Goal: Transaction & Acquisition: Purchase product/service

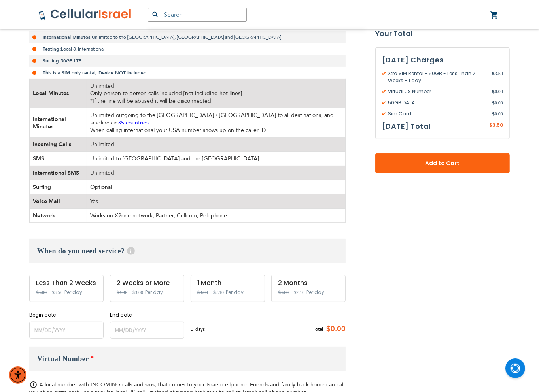
scroll to position [277, 0]
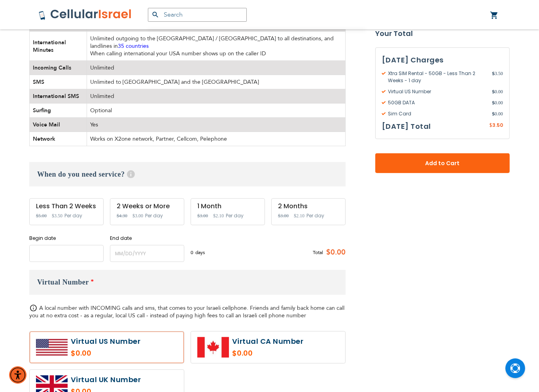
click at [39, 245] on input "name" at bounding box center [66, 253] width 74 height 17
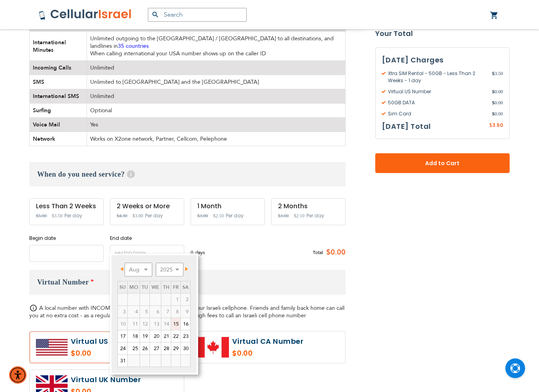
click at [38, 247] on input "name" at bounding box center [66, 253] width 74 height 17
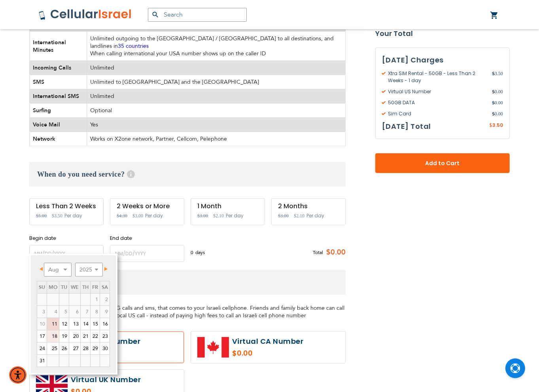
drag, startPoint x: 52, startPoint y: 335, endPoint x: 74, endPoint y: 286, distance: 53.9
click at [52, 335] on link "18" at bounding box center [53, 336] width 12 height 12
type input "[DATE]"
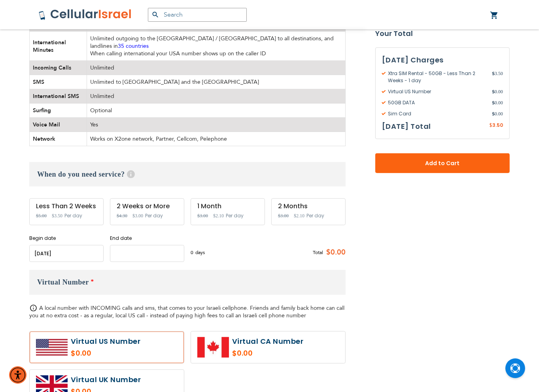
click at [133, 245] on input "name" at bounding box center [147, 253] width 74 height 17
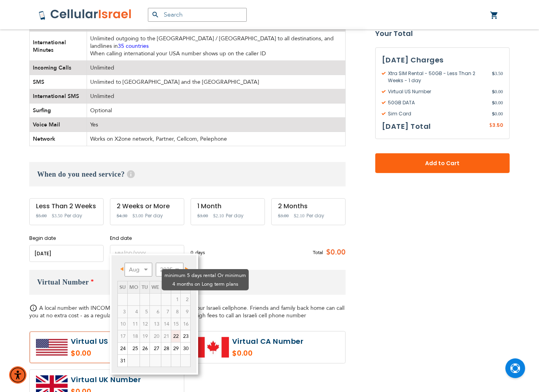
click at [185, 293] on td "2" at bounding box center [186, 299] width 10 height 12
click at [147, 270] on select "Aug Sep Oct Nov Dec" at bounding box center [138, 270] width 28 height 14
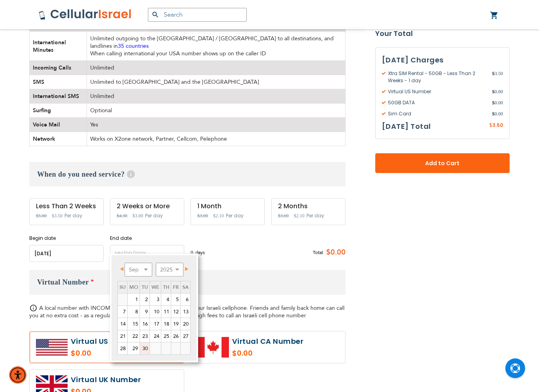
click at [141, 346] on link "30" at bounding box center [144, 349] width 9 height 12
type input "[DATE]"
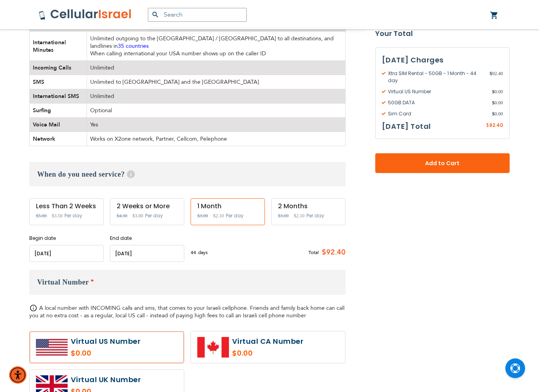
click at [73, 348] on label at bounding box center [107, 347] width 154 height 32
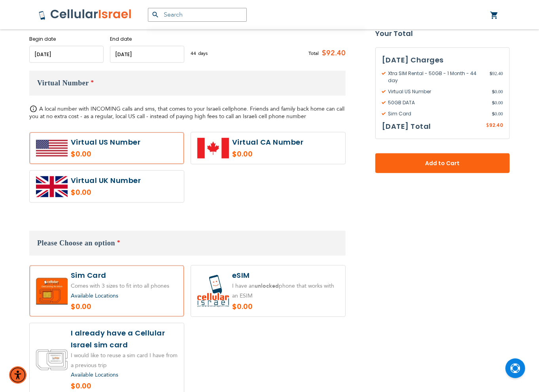
scroll to position [514, 0]
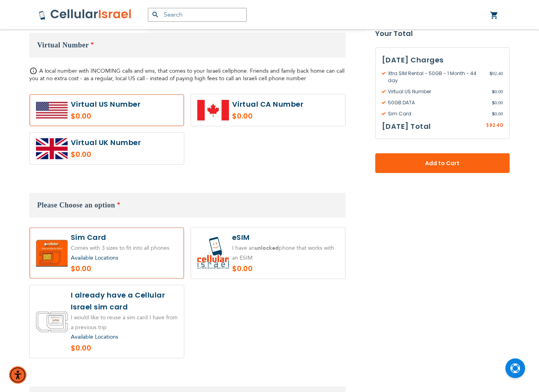
click at [430, 159] on span "Add to Cart" at bounding box center [442, 163] width 82 height 8
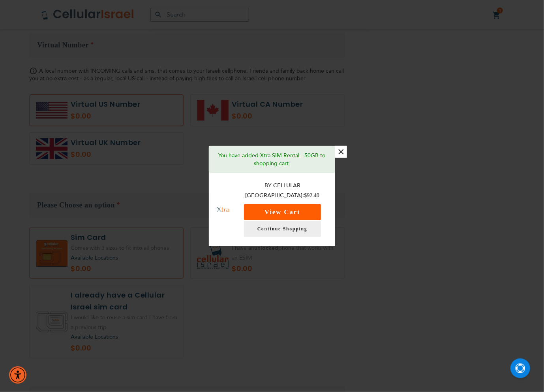
click at [302, 205] on button "View Cart" at bounding box center [282, 212] width 77 height 16
